Goal: Navigation & Orientation: Find specific page/section

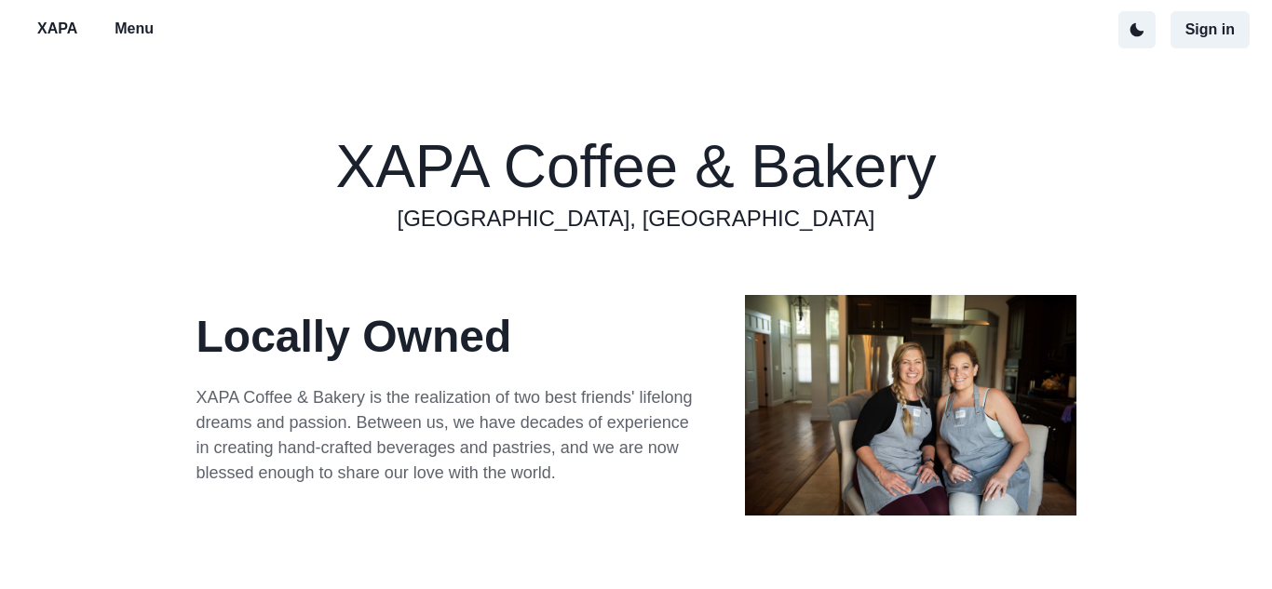
click at [142, 29] on p "Menu" at bounding box center [134, 29] width 39 height 22
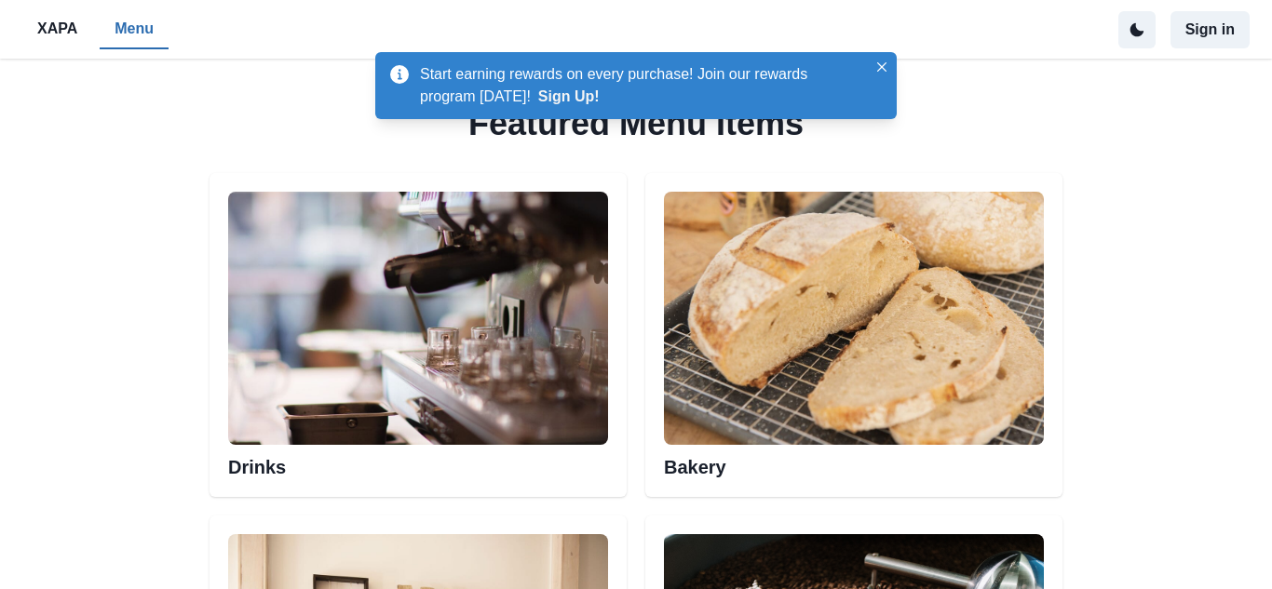
scroll to position [856, 0]
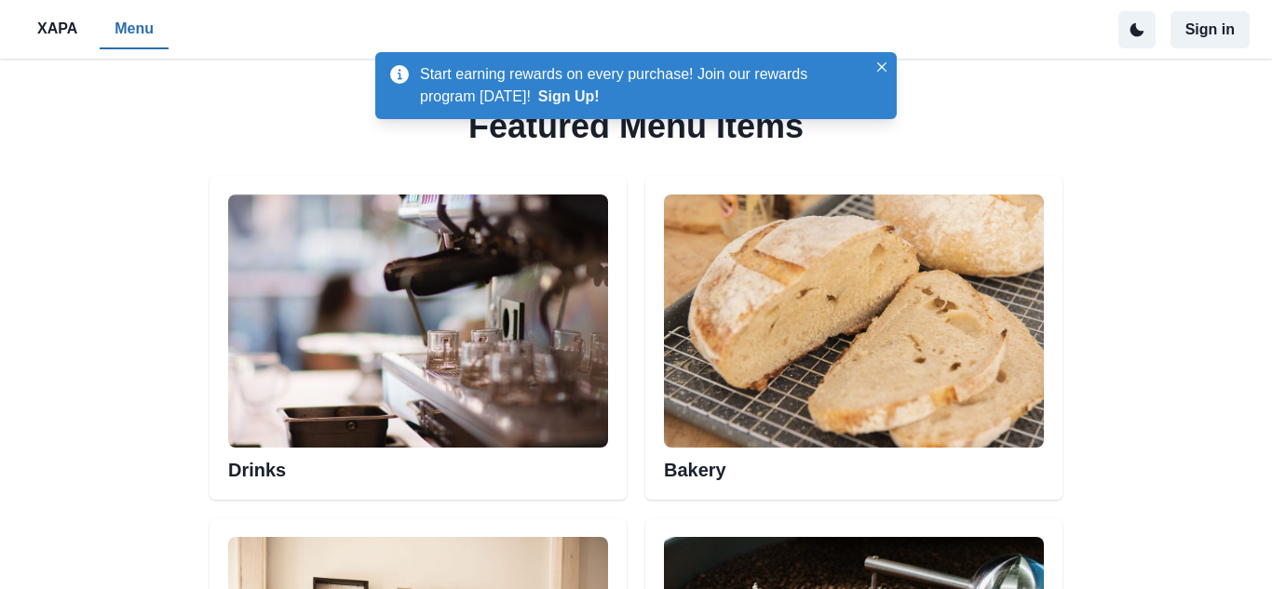
click at [706, 472] on h2 "Bakery" at bounding box center [854, 465] width 380 height 34
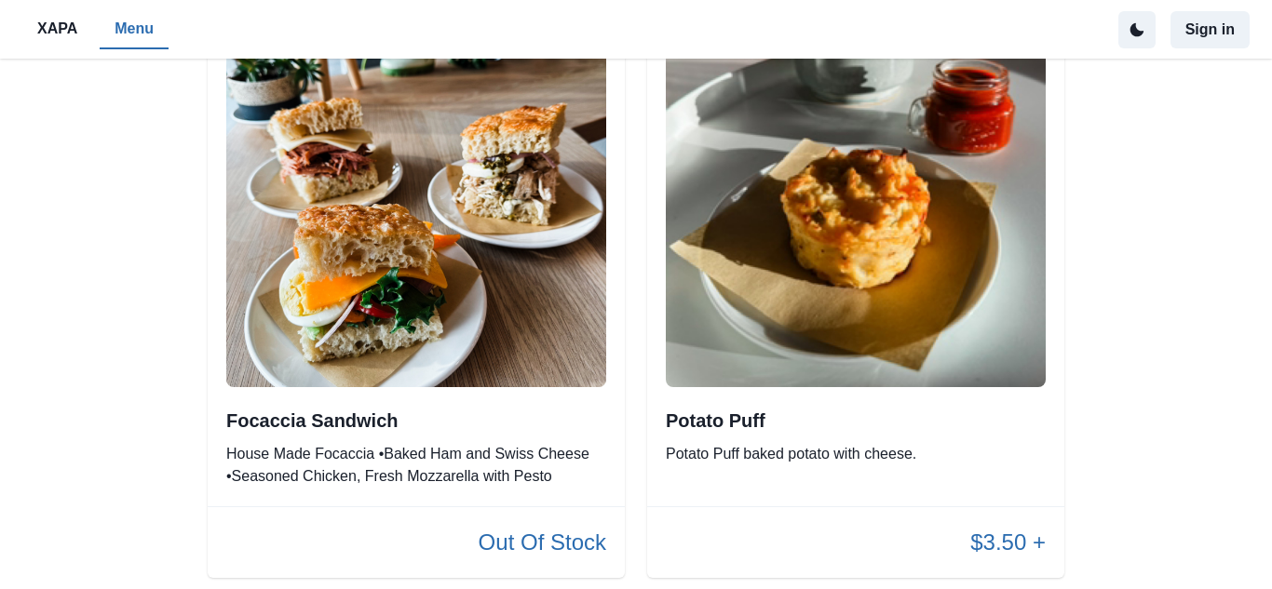
scroll to position [132, 0]
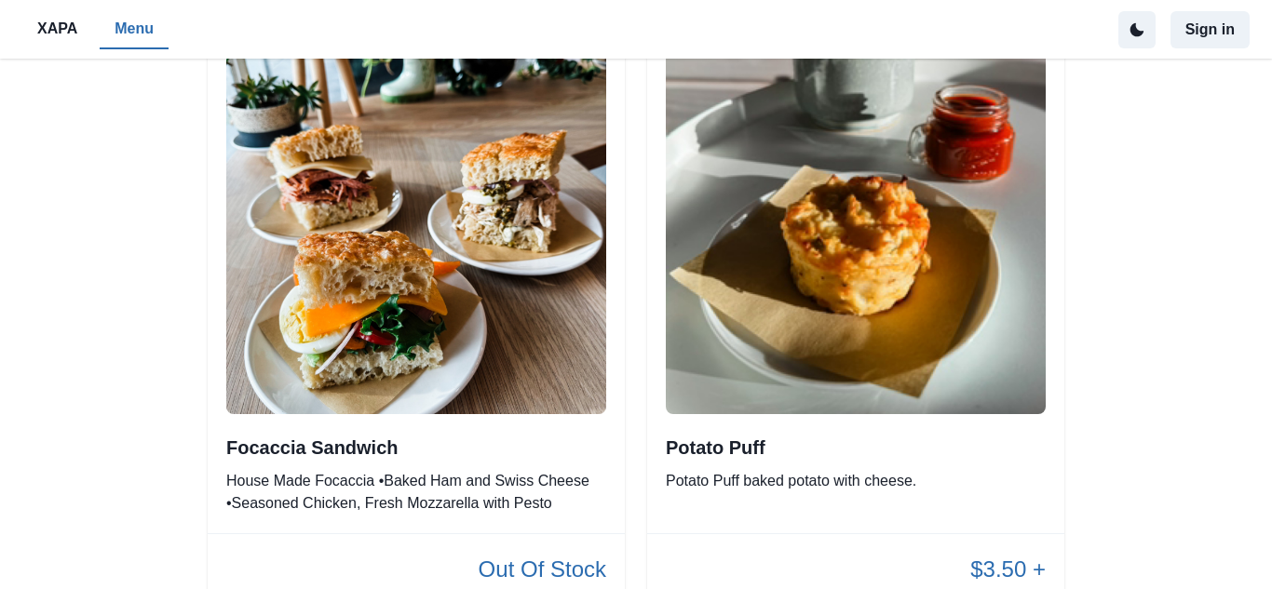
click at [139, 33] on p "Menu" at bounding box center [134, 29] width 39 height 22
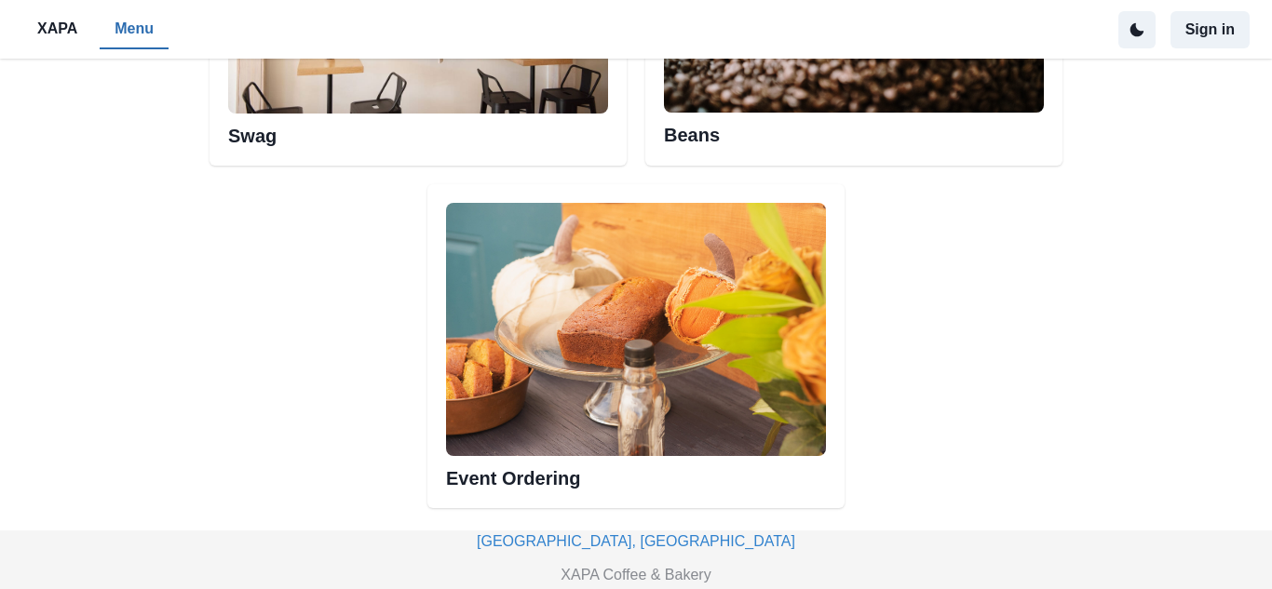
scroll to position [1535, 0]
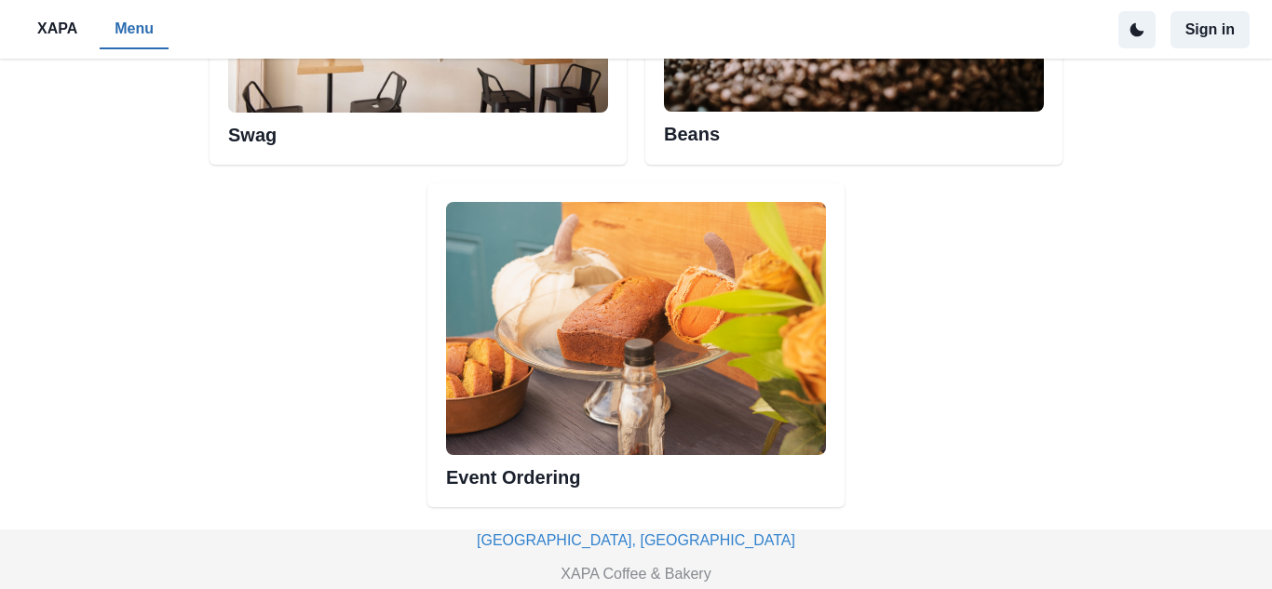
scroll to position [132, 0]
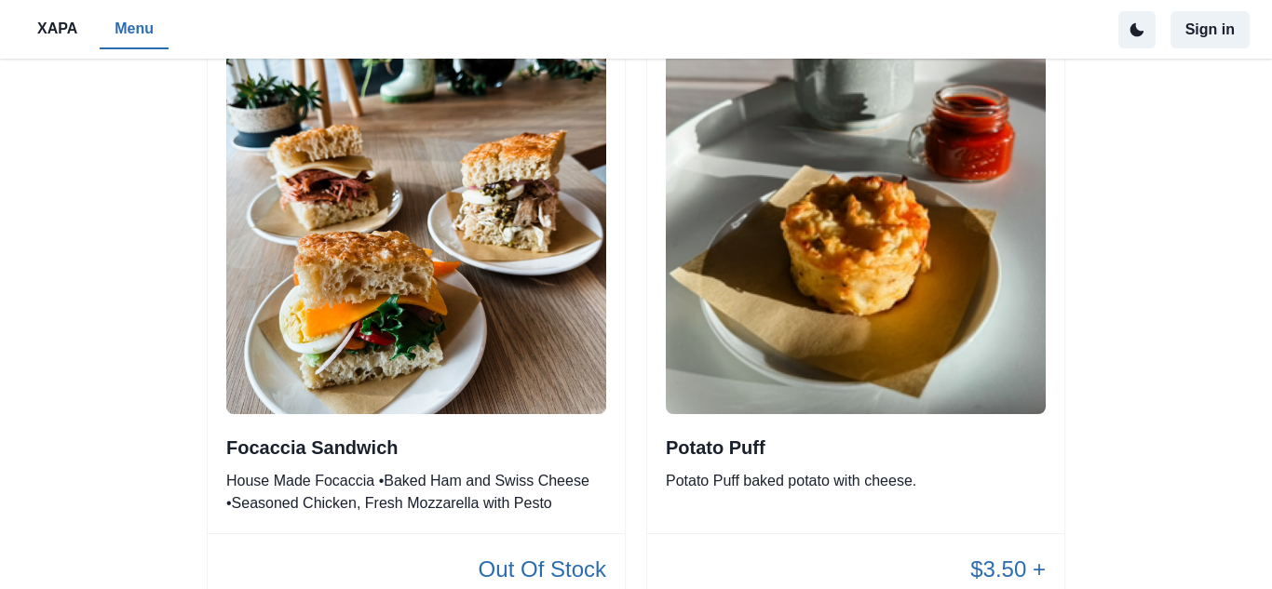
scroll to position [1535, 0]
